Goal: Task Accomplishment & Management: Manage account settings

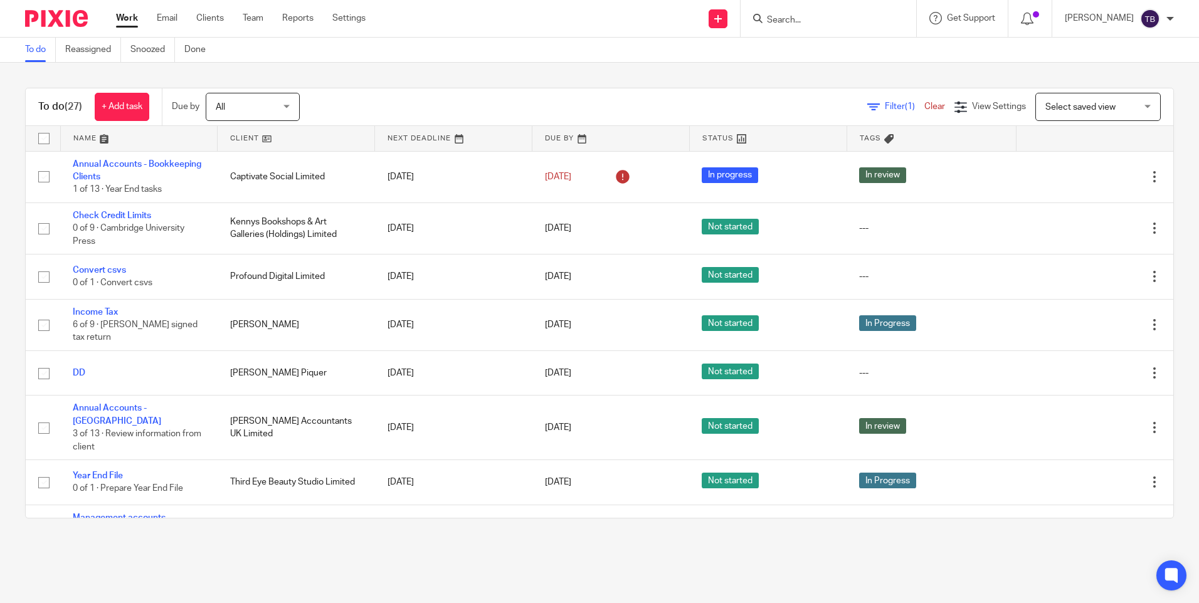
click at [816, 18] on input "Search" at bounding box center [821, 20] width 113 height 11
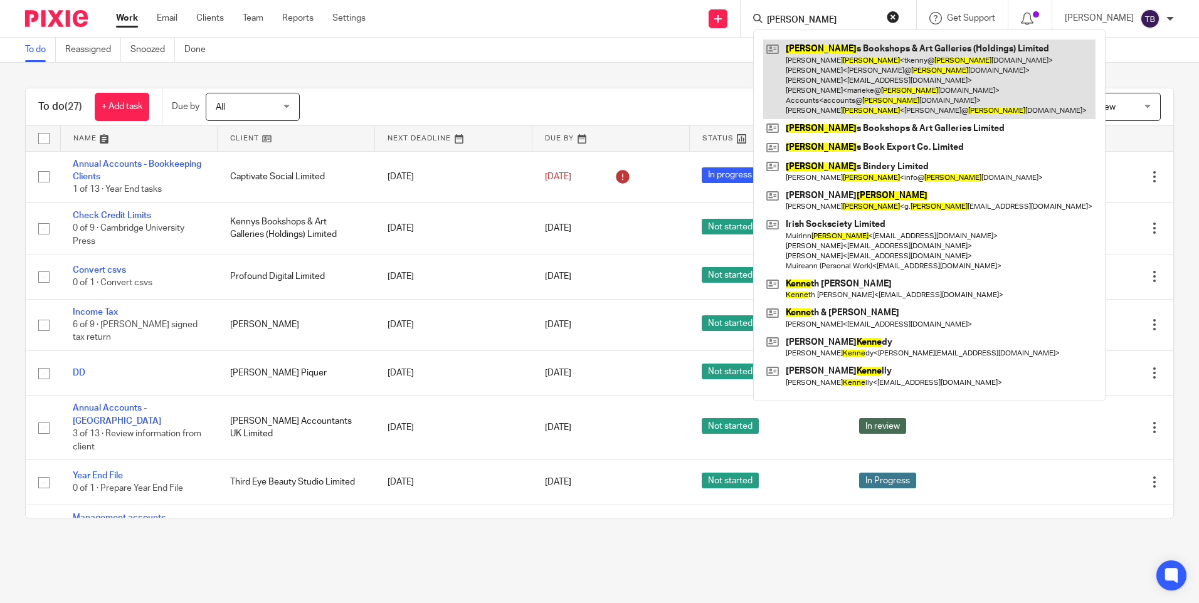
type input "kenny"
click at [857, 76] on link at bounding box center [929, 79] width 332 height 80
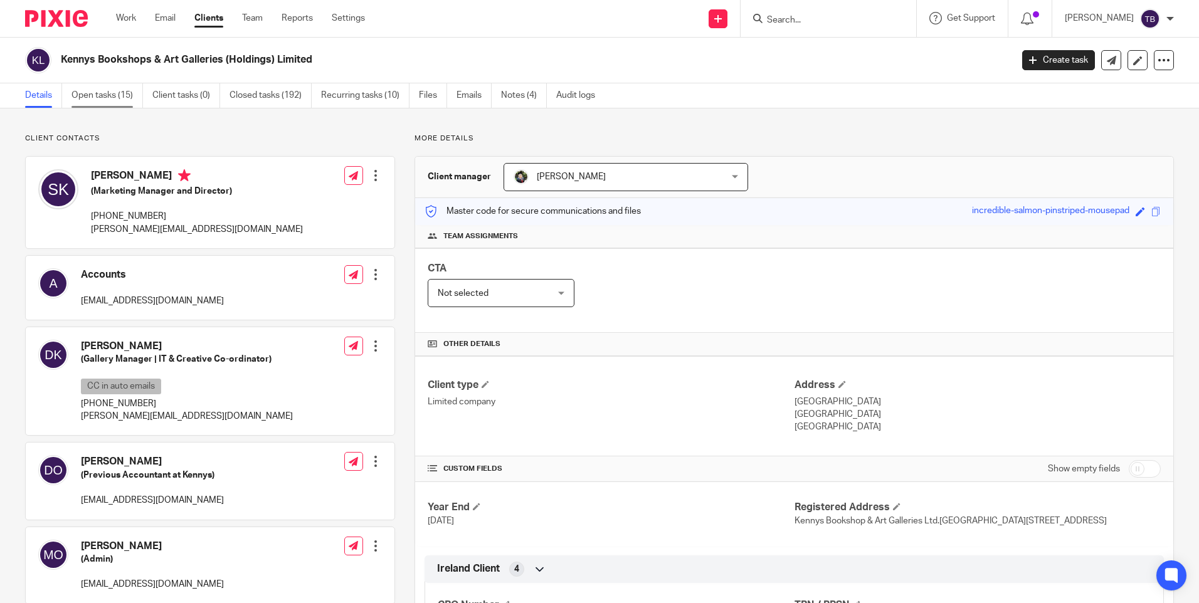
click at [92, 105] on link "Open tasks (15)" at bounding box center [106, 95] width 71 height 24
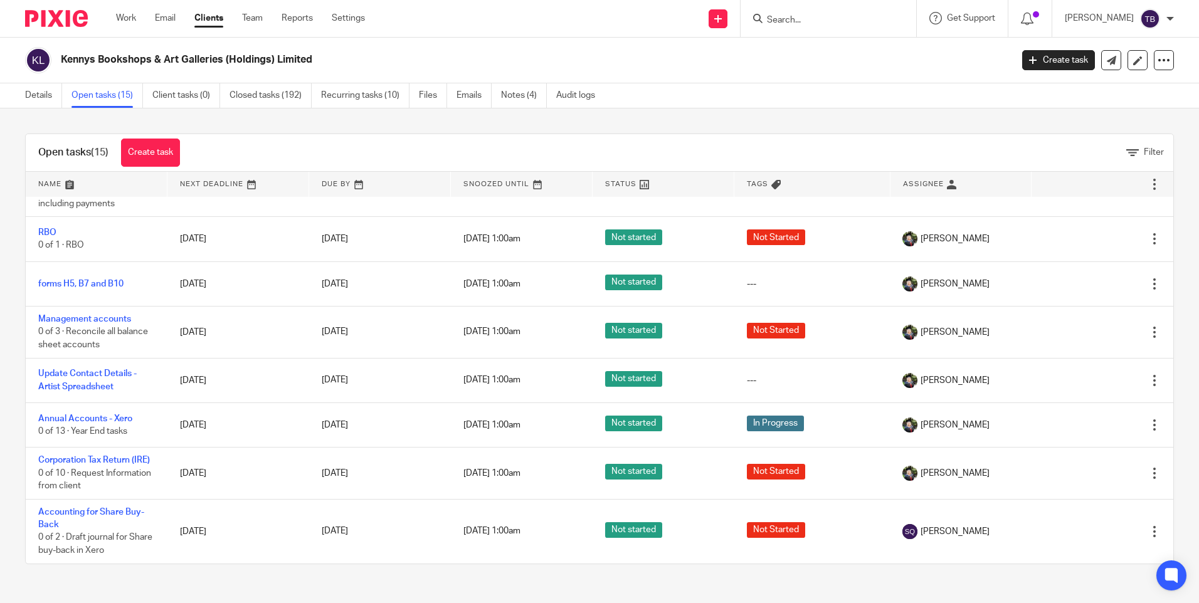
scroll to position [424, 0]
click at [350, 19] on link "Settings" at bounding box center [348, 18] width 33 height 13
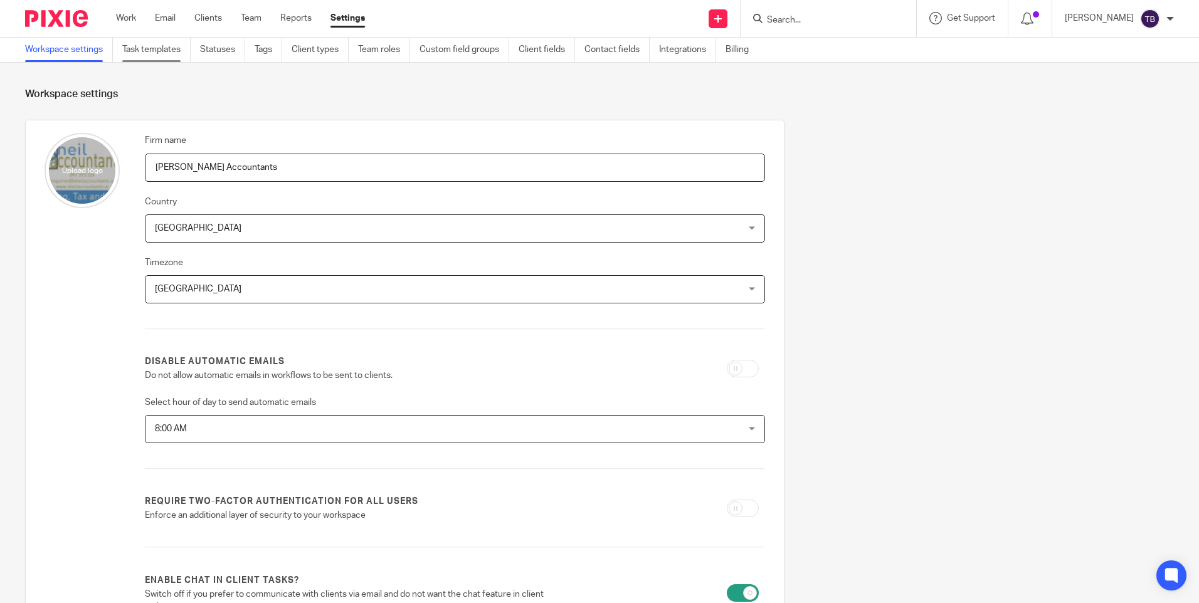
click at [162, 55] on link "Task templates" at bounding box center [156, 50] width 68 height 24
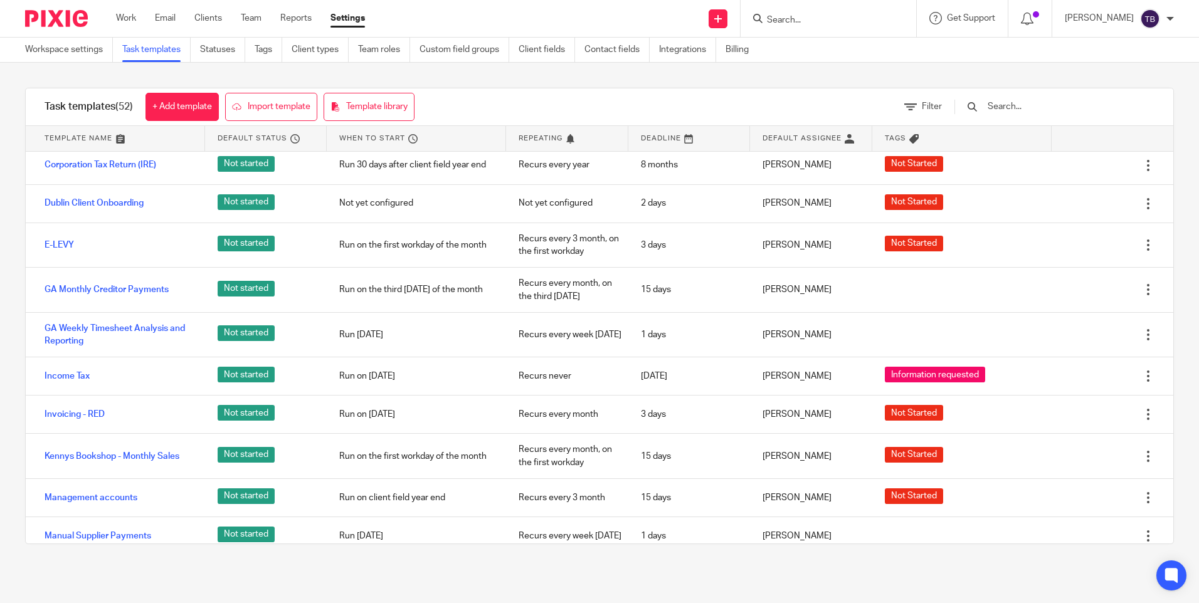
scroll to position [878, 0]
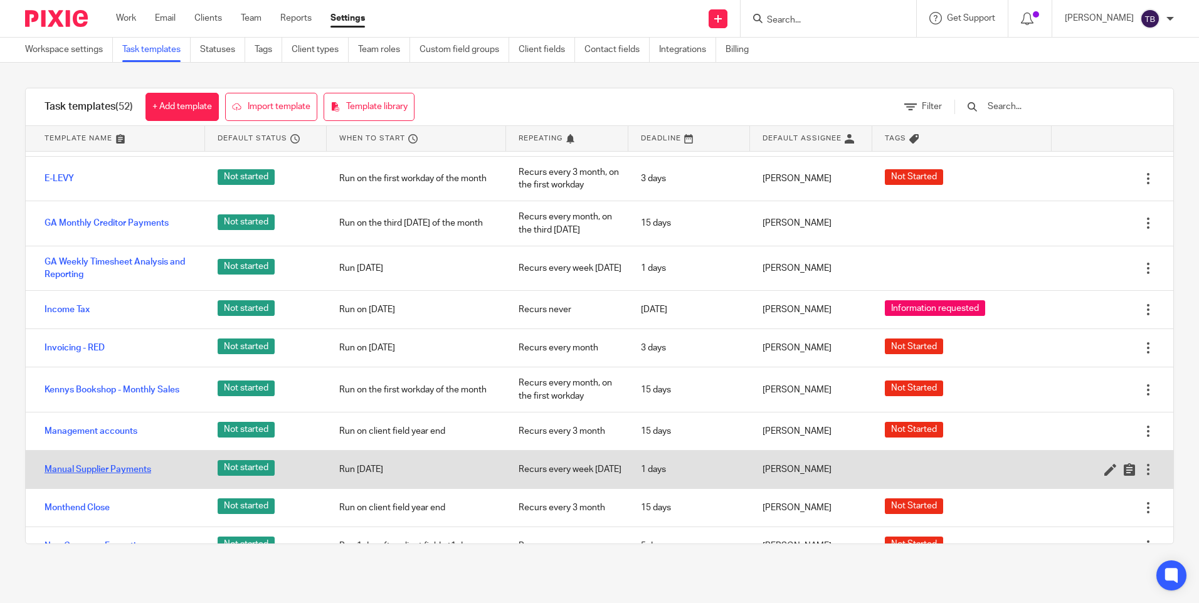
click at [120, 472] on link "Manual Supplier Payments" at bounding box center [98, 469] width 107 height 13
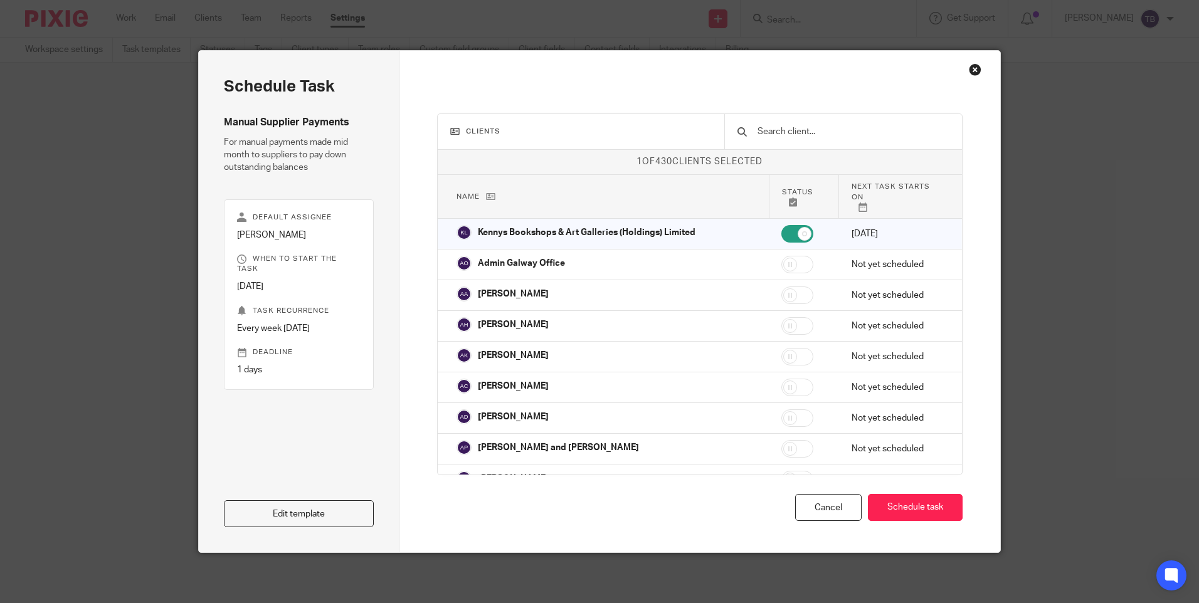
click at [325, 508] on link "Edit template" at bounding box center [299, 513] width 150 height 27
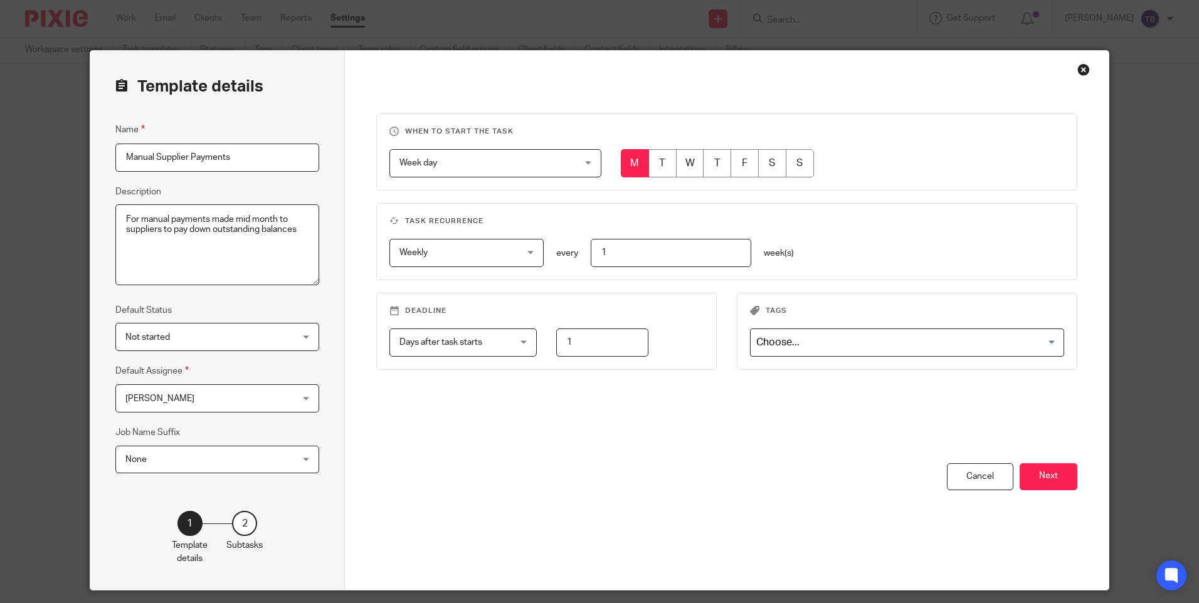
click at [120, 159] on input "Manual Supplier Payments" at bounding box center [217, 158] width 204 height 28
type input "Check Credit Limits - Manual Supplier Payments"
click at [1048, 472] on button "Next" at bounding box center [1048, 476] width 58 height 27
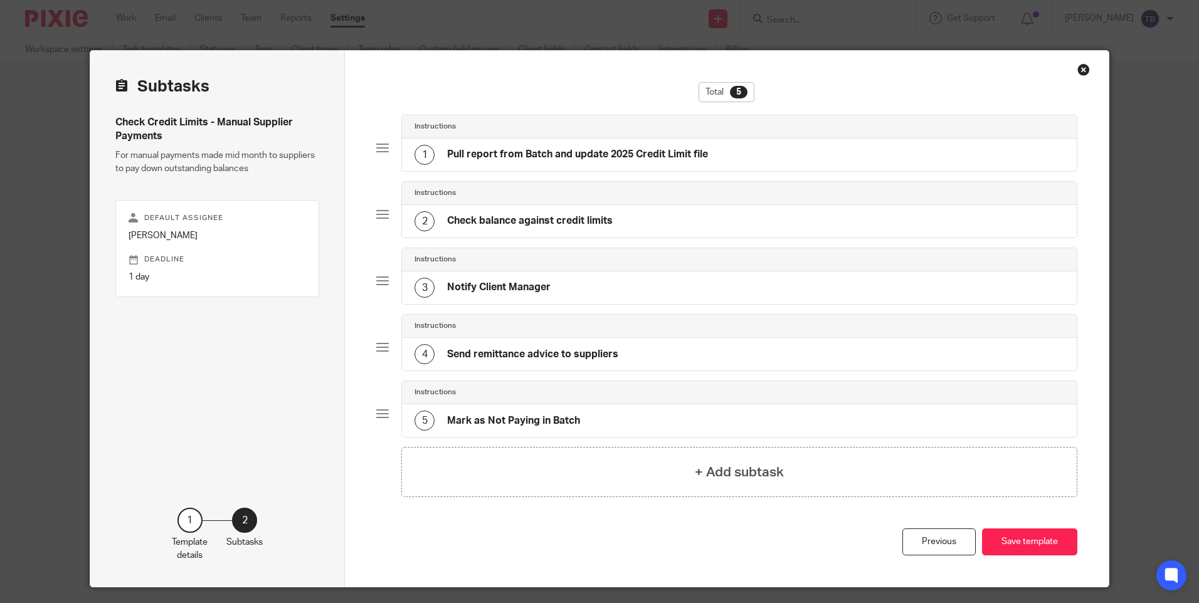
click at [651, 294] on div "3 Notify Client Manager" at bounding box center [739, 287] width 674 height 33
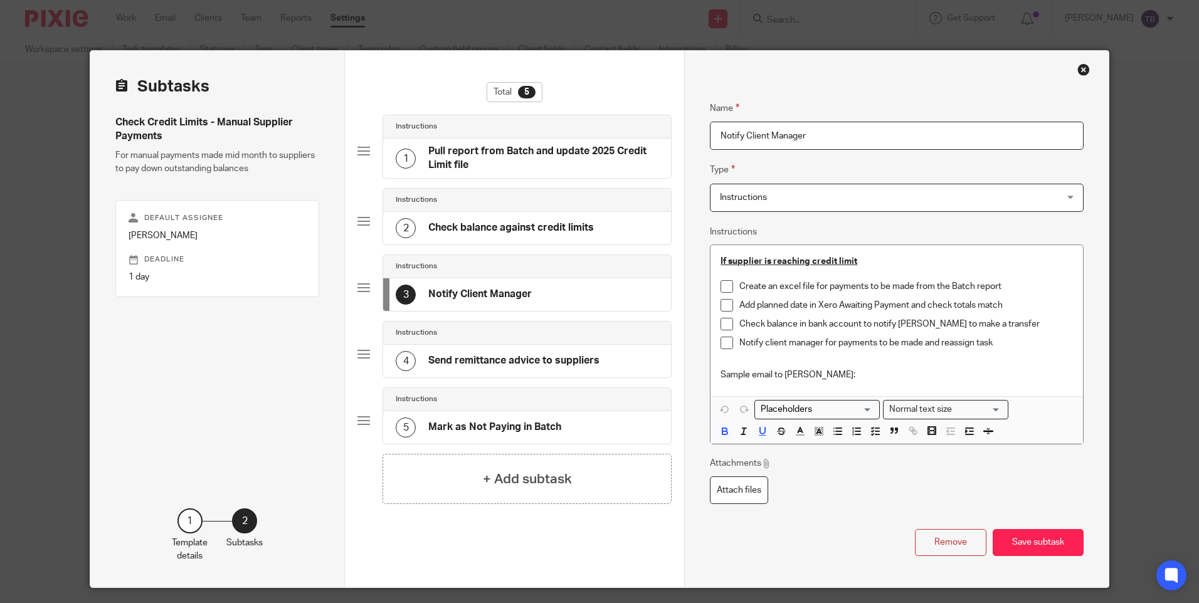
click at [609, 219] on div "2 Check balance against credit limits" at bounding box center [527, 228] width 288 height 33
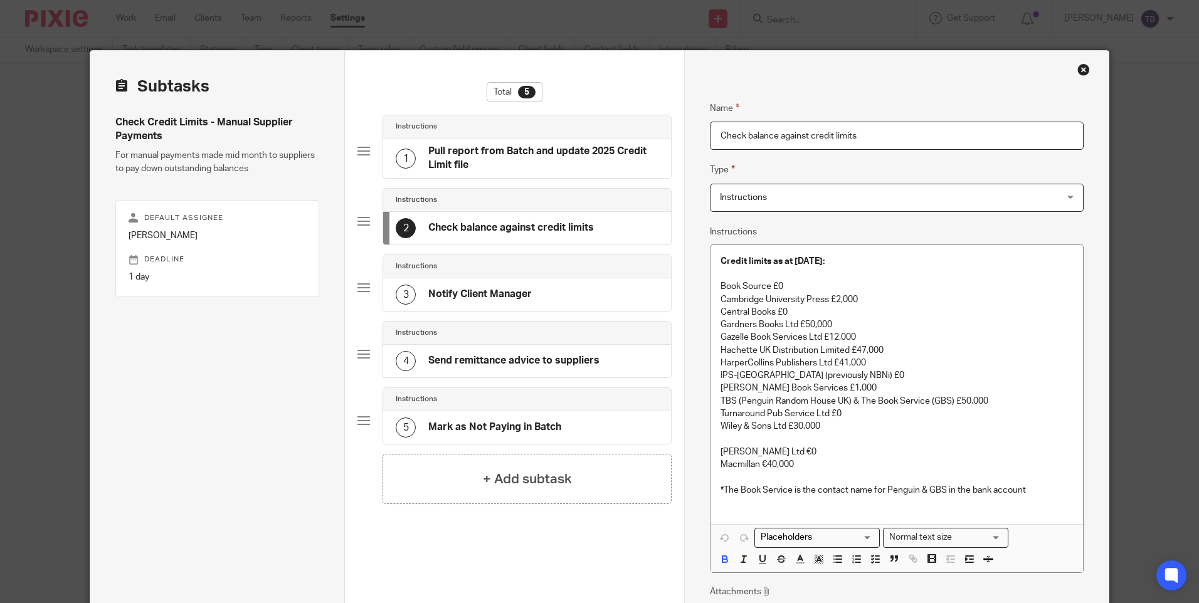
click at [557, 359] on h4 "Send remittance advice to suppliers" at bounding box center [513, 360] width 171 height 13
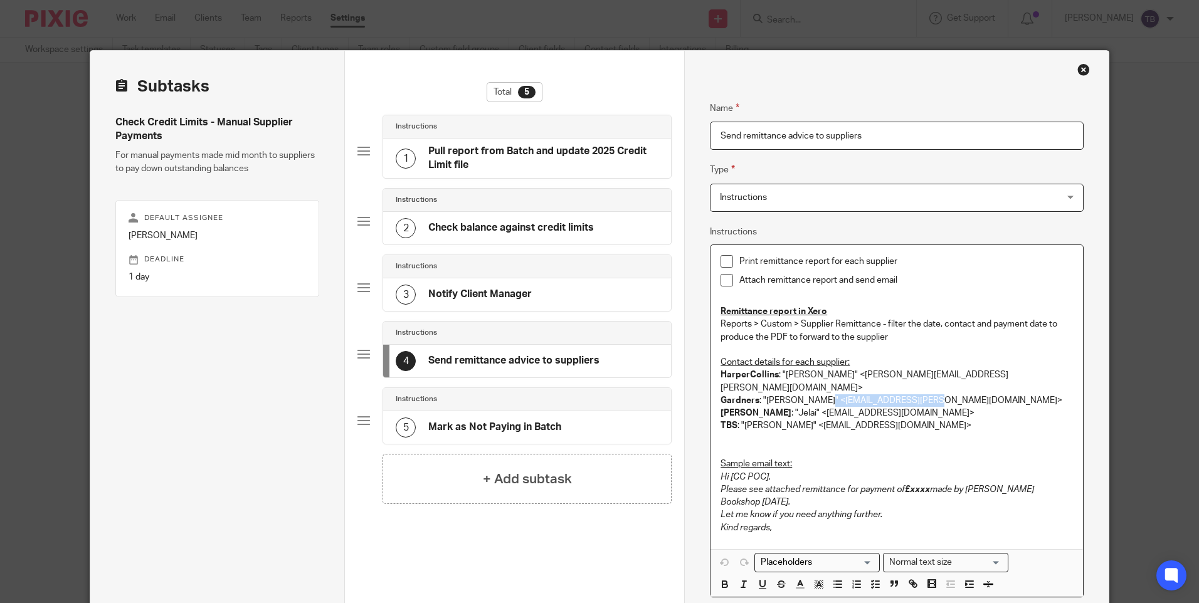
drag, startPoint x: 814, startPoint y: 387, endPoint x: 917, endPoint y: 389, distance: 102.2
click at [917, 394] on p "Gardners : "Jo Bassett" <Jo.Bassett@gardners.com>" at bounding box center [896, 400] width 352 height 13
copy p "Jo.Bassett@gardners.com"
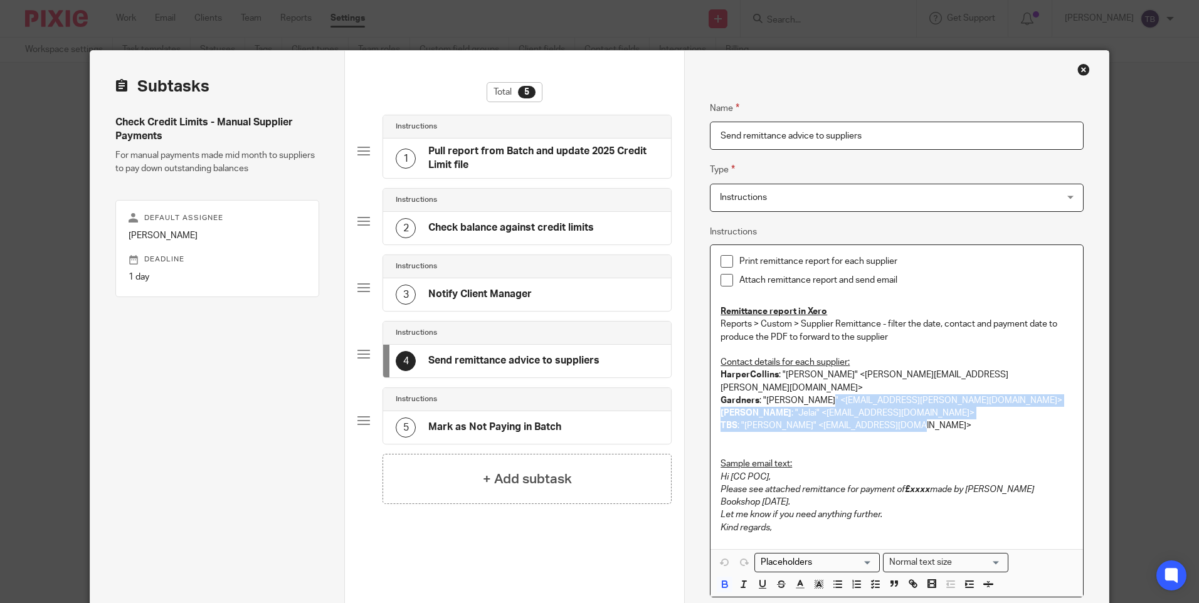
drag, startPoint x: 797, startPoint y: 414, endPoint x: 885, endPoint y: 410, distance: 87.2
click at [878, 419] on p "TBS : "Bilton, Linda" <LBilton@tbs-ltd.co.uk>" at bounding box center [896, 425] width 352 height 13
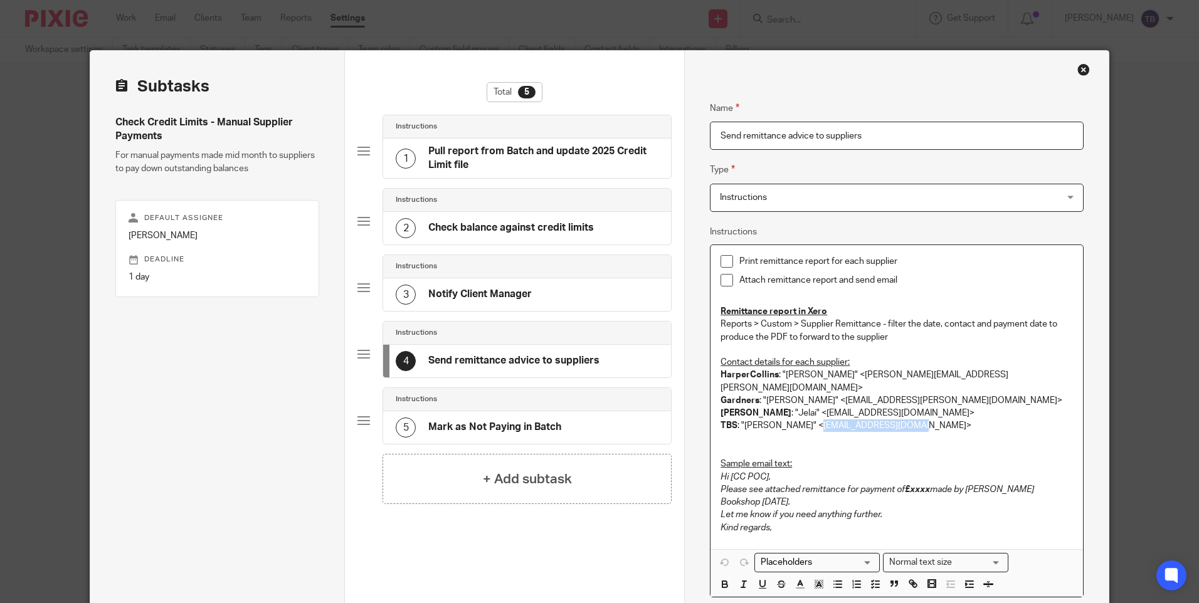
drag, startPoint x: 880, startPoint y: 411, endPoint x: 797, endPoint y: 412, distance: 83.4
click at [797, 419] on p "TBS : "Bilton, Linda" <LBilton@tbs-ltd.co.uk>" at bounding box center [896, 425] width 352 height 13
copy p "LBilton@tbs-ltd.co.uk"
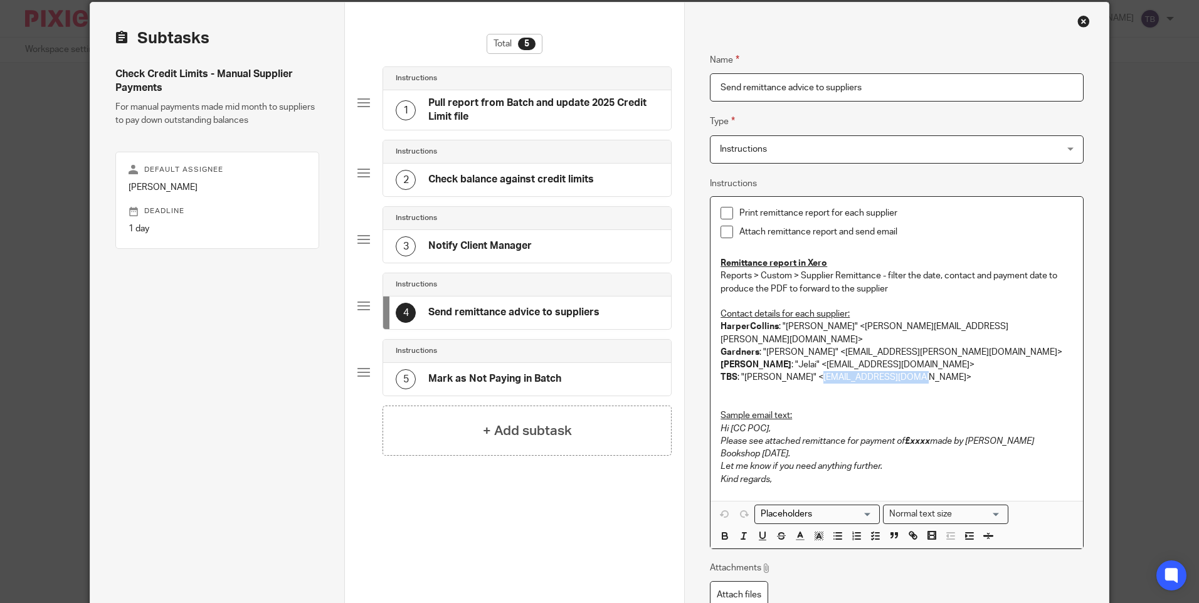
scroll to position [163, 0]
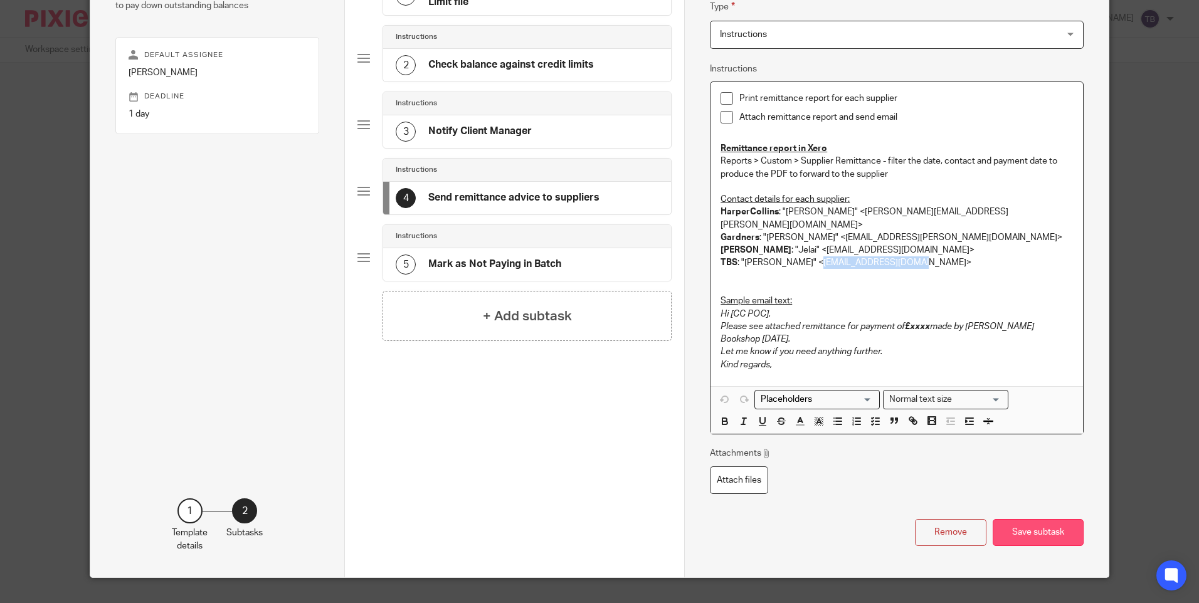
click at [1025, 519] on button "Save subtask" at bounding box center [1037, 532] width 91 height 27
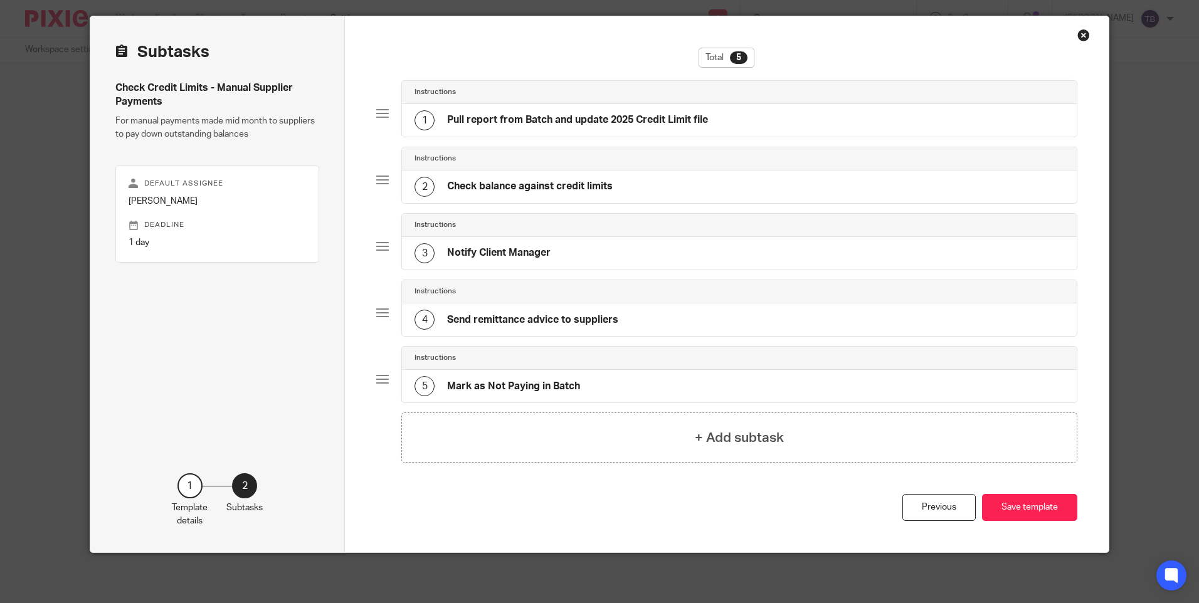
scroll to position [34, 0]
click at [556, 181] on h4 "Check balance against credit limits" at bounding box center [530, 186] width 166 height 13
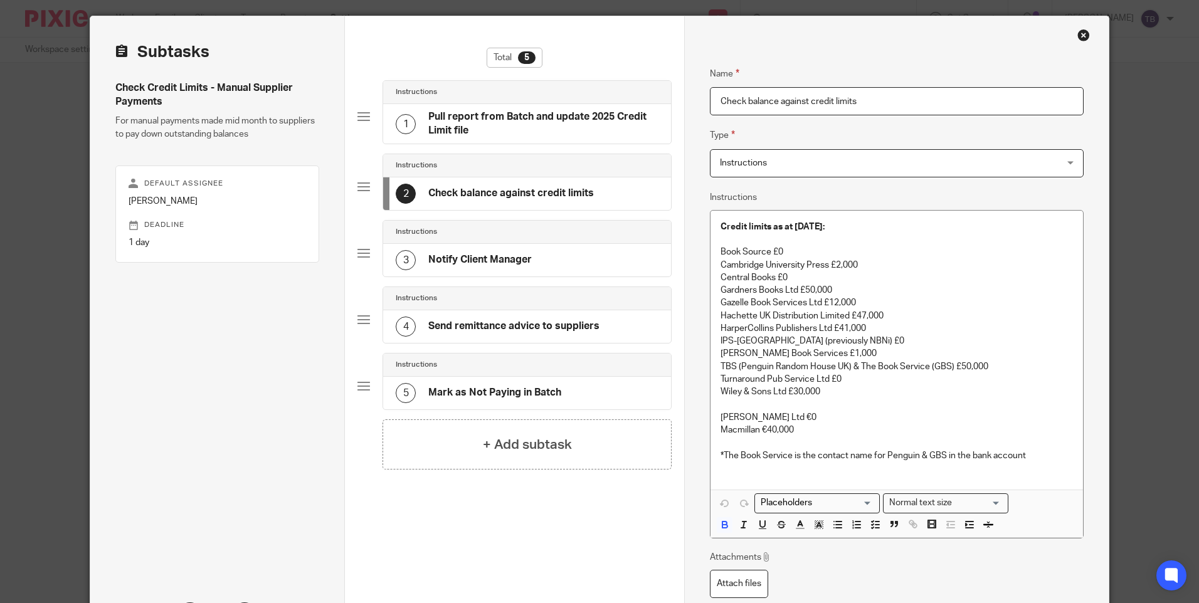
click at [535, 322] on h4 "Send remittance advice to suppliers" at bounding box center [513, 326] width 171 height 13
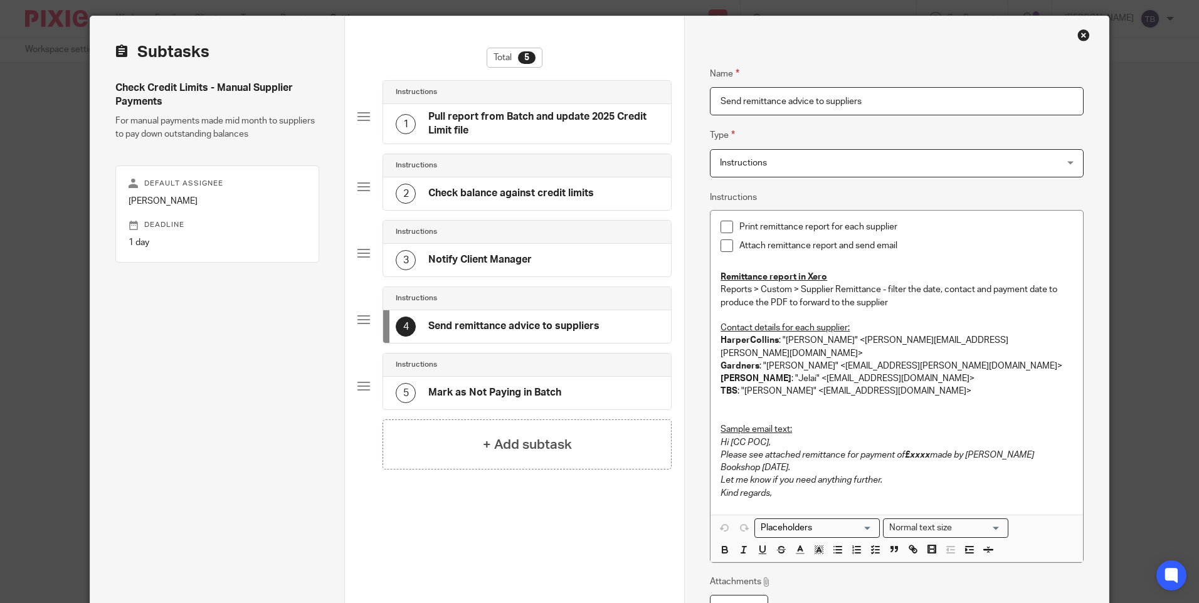
click at [940, 398] on p at bounding box center [896, 411] width 352 height 26
paste div
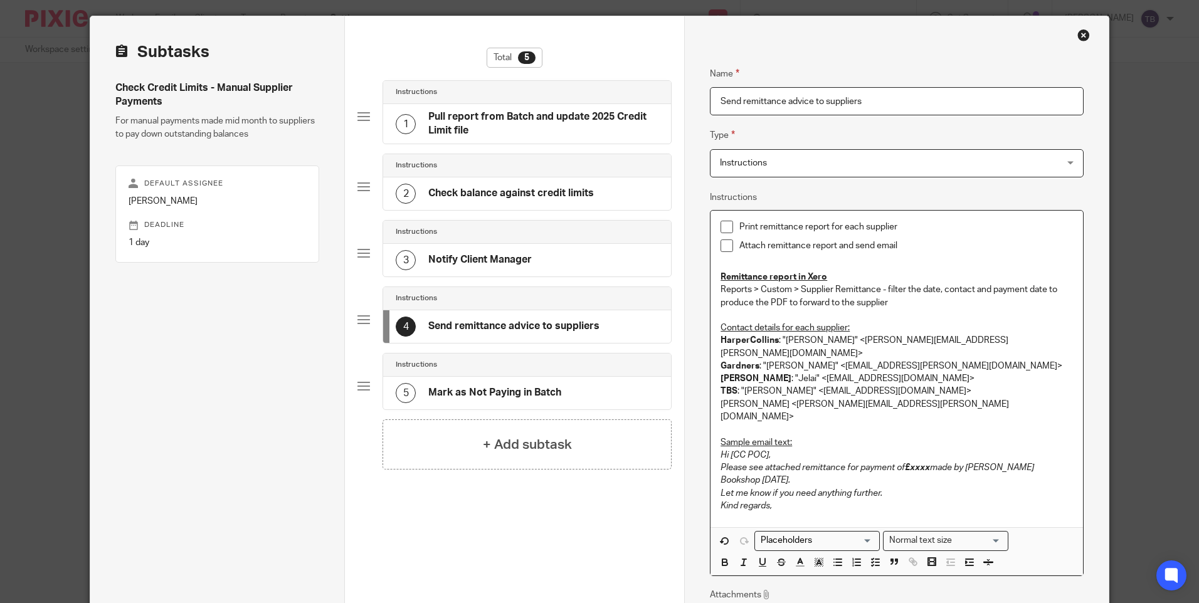
click at [713, 391] on div "Print remittance report for each supplier Attach remittance report and send ema…" at bounding box center [896, 369] width 372 height 317
click at [721, 398] on p "Hachette: Julie Nicholl <julie.nicholl@hachette.co.uk>" at bounding box center [896, 417] width 352 height 38
click at [974, 436] on p "Sample email text:" at bounding box center [896, 442] width 352 height 13
drag, startPoint x: 811, startPoint y: 391, endPoint x: 919, endPoint y: 394, distance: 107.9
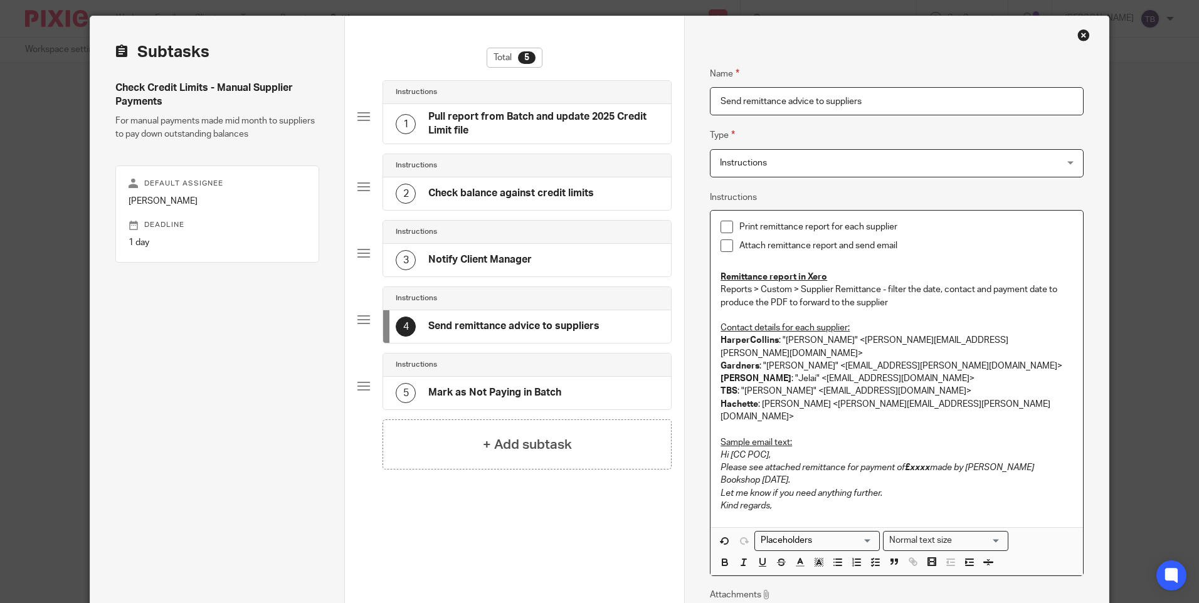
click at [919, 398] on p "Hachette : Julie Nicholl <julie.nicholl@hachette.co.uk>" at bounding box center [896, 417] width 352 height 38
drag, startPoint x: 921, startPoint y: 390, endPoint x: 811, endPoint y: 394, distance: 110.4
click at [811, 398] on p "Hachette : Julie Nicholl <julie.nicholl@hachette.co.uk>" at bounding box center [896, 417] width 352 height 38
copy p "julie.nicholl@hachette.co.uk"
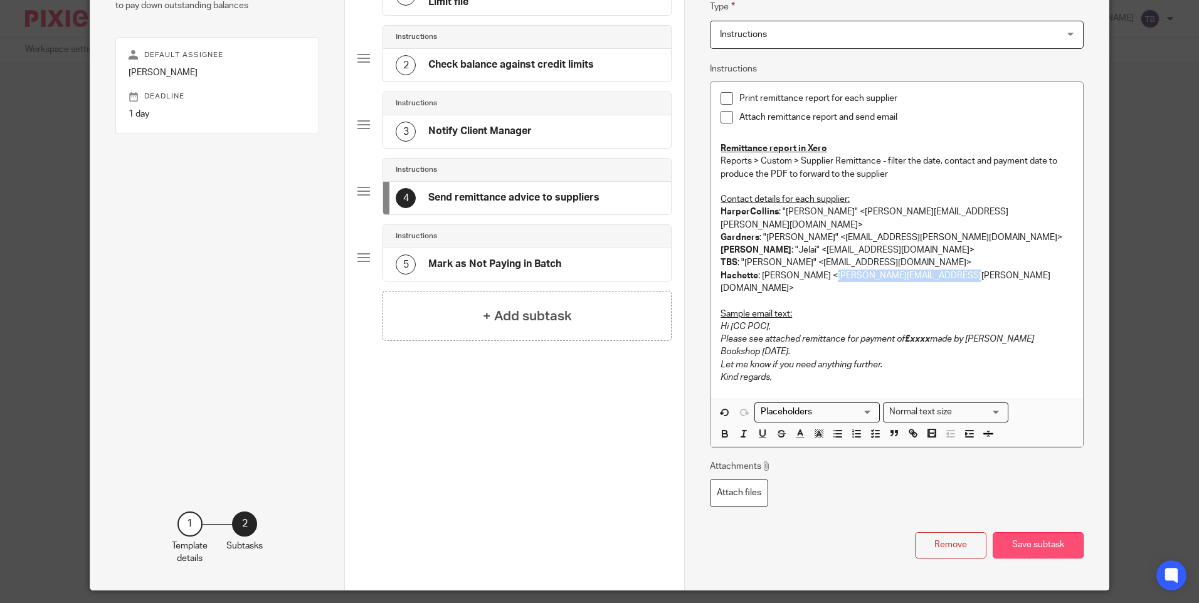
click at [1023, 532] on button "Save subtask" at bounding box center [1037, 545] width 91 height 27
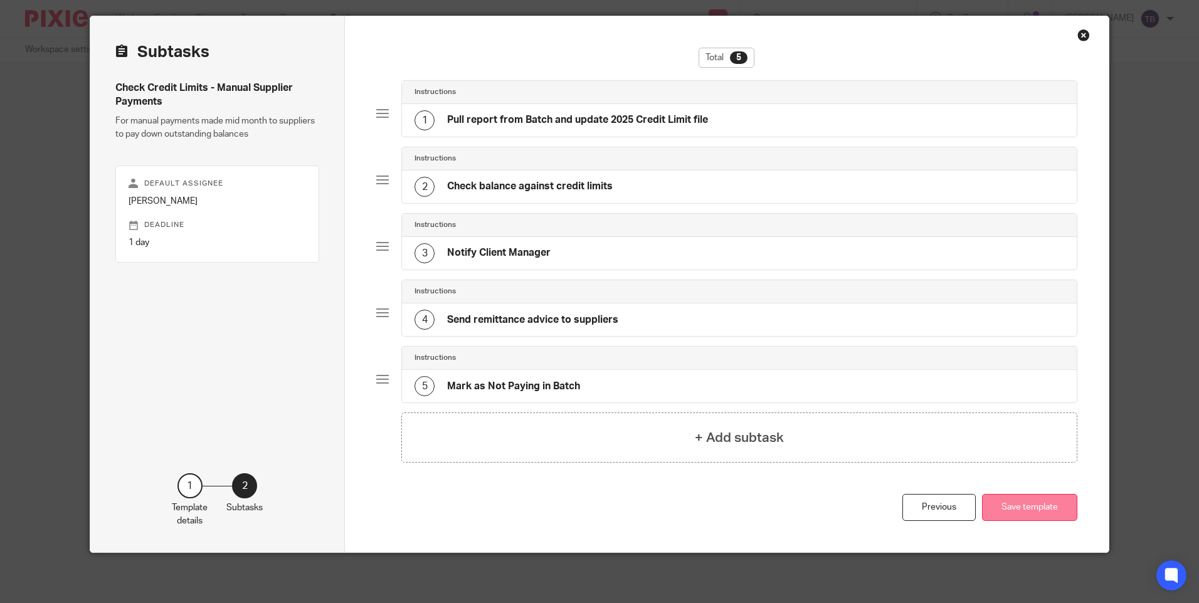
click at [1020, 512] on button "Save template" at bounding box center [1029, 507] width 95 height 27
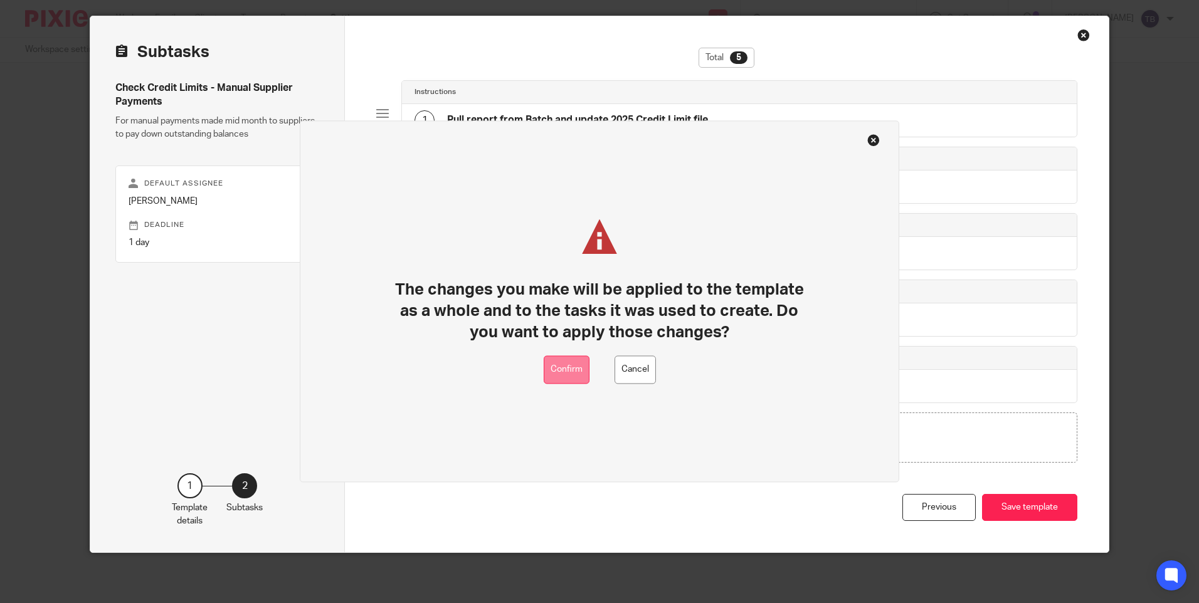
click at [573, 356] on button "Confirm" at bounding box center [567, 370] width 46 height 28
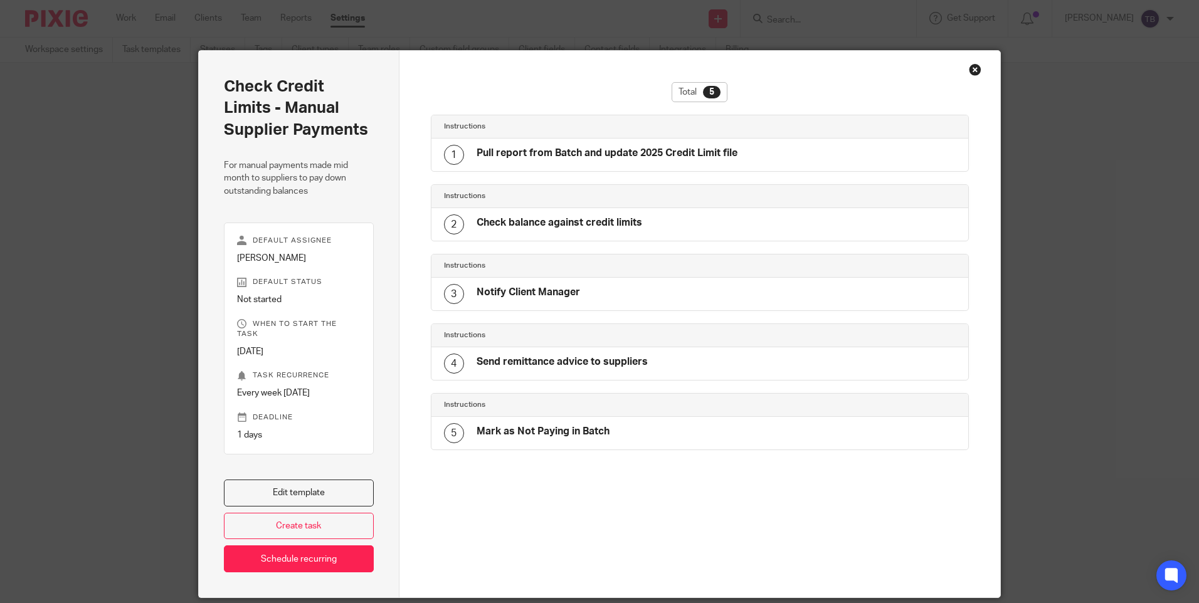
click at [968, 76] on div "Total 5 Instructions 1 Pull report from Batch and update 2025 Credit Limit file…" at bounding box center [699, 324] width 601 height 547
click at [969, 71] on div "Close this dialog window" at bounding box center [975, 69] width 13 height 13
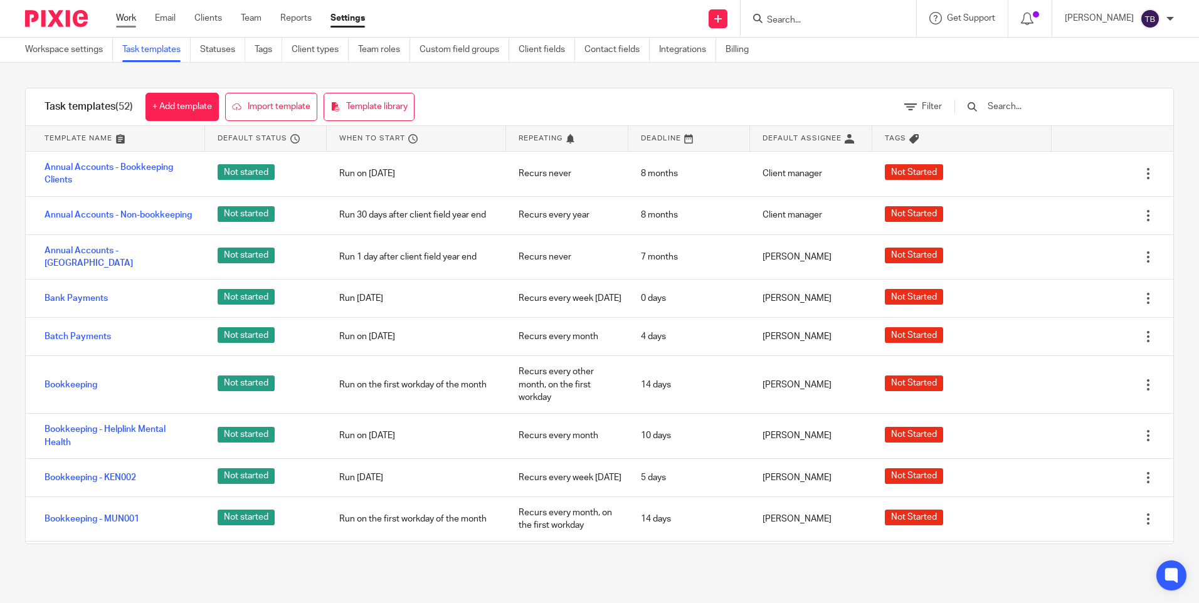
click at [127, 18] on link "Work" at bounding box center [126, 18] width 20 height 13
